Goal: Use online tool/utility: Utilize a website feature to perform a specific function

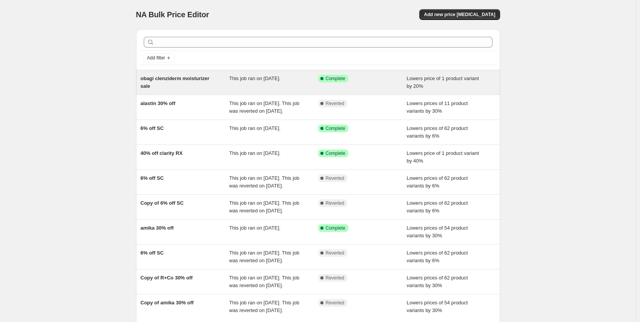
click at [209, 87] on div "obagi clenziderm moisturizer sale" at bounding box center [185, 82] width 89 height 15
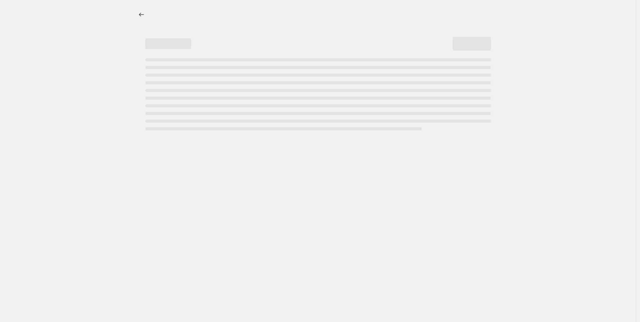
select select "percentage"
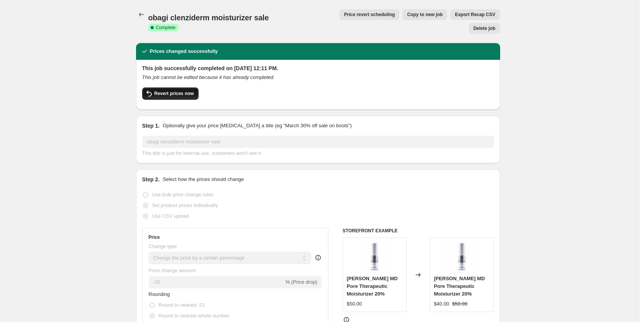
click at [166, 90] on span "Revert prices now" at bounding box center [173, 93] width 39 height 6
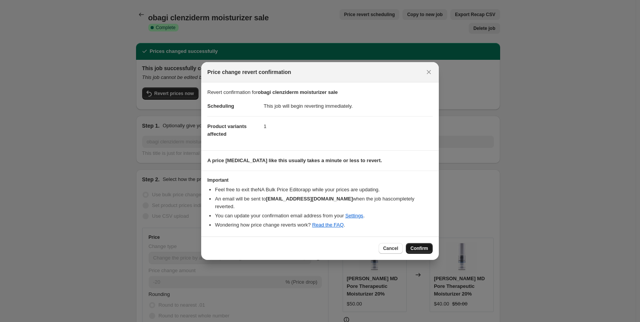
click at [419, 245] on span "Confirm" at bounding box center [419, 248] width 18 height 6
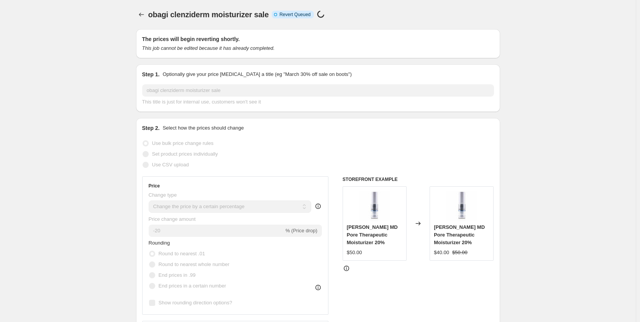
select select "percentage"
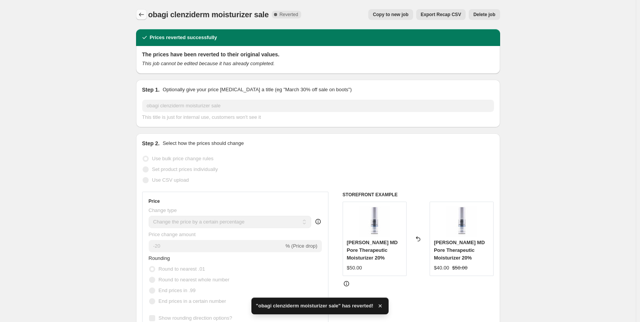
click at [144, 15] on icon "Price change jobs" at bounding box center [141, 15] width 8 height 8
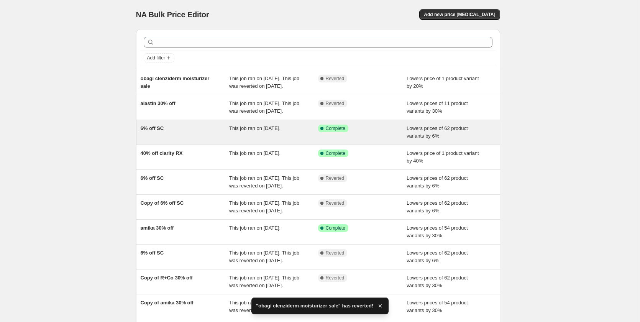
click at [202, 140] on div "6% off SC" at bounding box center [185, 131] width 89 height 15
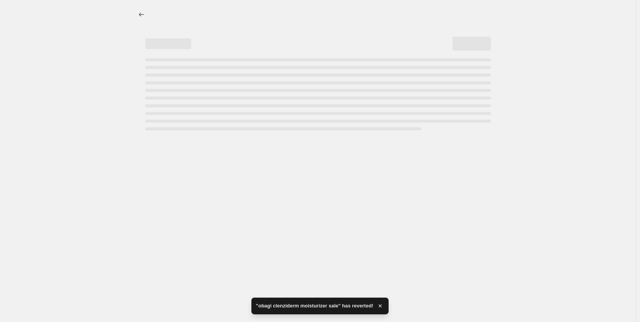
select select "percentage"
select select "collection"
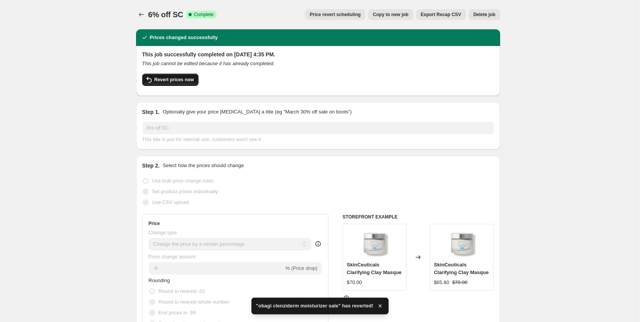
click at [181, 80] on span "Revert prices now" at bounding box center [173, 80] width 39 height 6
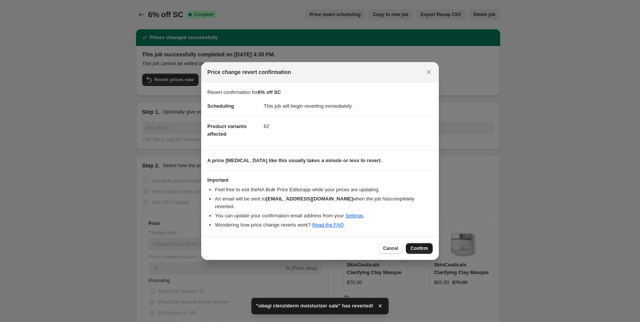
click at [425, 247] on span "Confirm" at bounding box center [419, 248] width 18 height 6
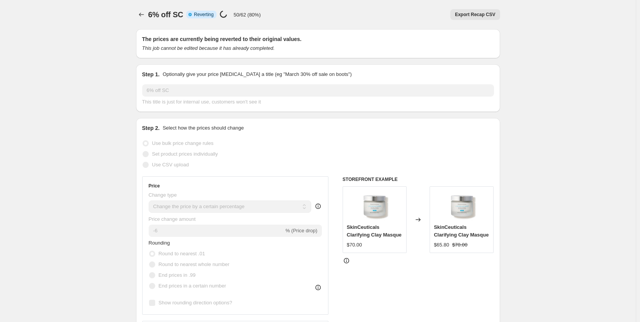
select select "percentage"
select select "collection"
